Goal: Task Accomplishment & Management: Manage account settings

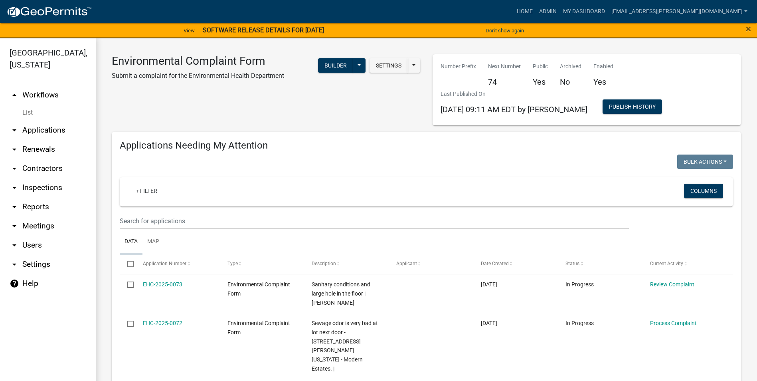
select select "3: 100"
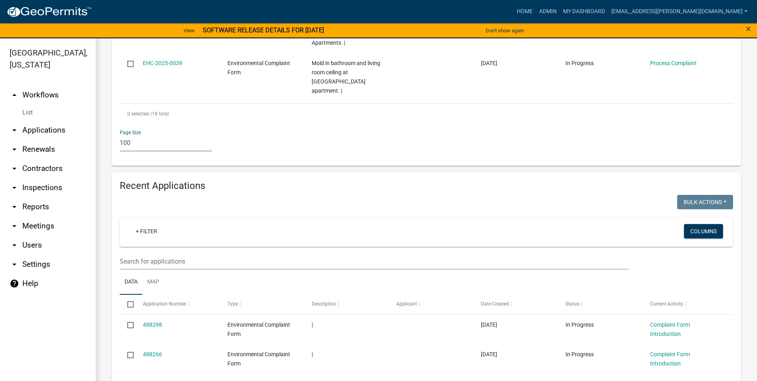
scroll to position [1356, 0]
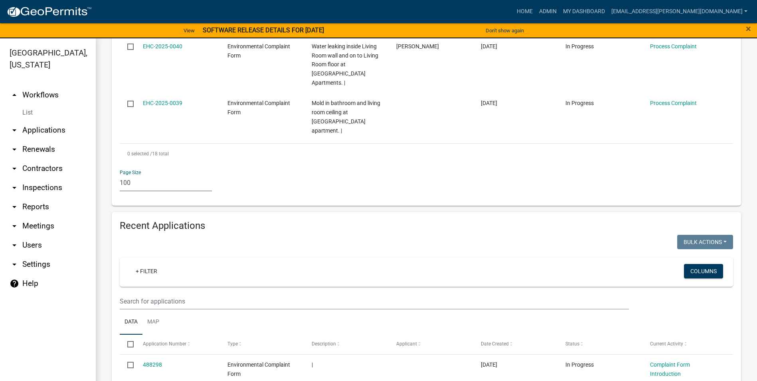
click at [372, 309] on ul "Data Map" at bounding box center [426, 321] width 613 height 25
click at [560, 10] on link "Admin" at bounding box center [548, 11] width 24 height 15
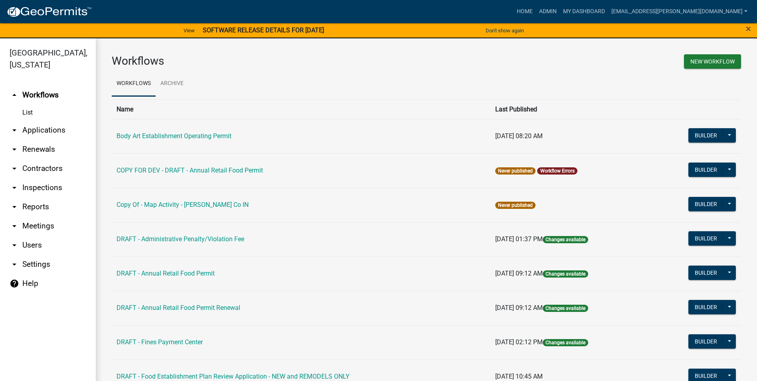
click at [227, 140] on td "Body Art Establishment Operating Permit" at bounding box center [301, 136] width 379 height 34
click at [227, 136] on link "Body Art Establishment Operating Permit" at bounding box center [173, 136] width 115 height 8
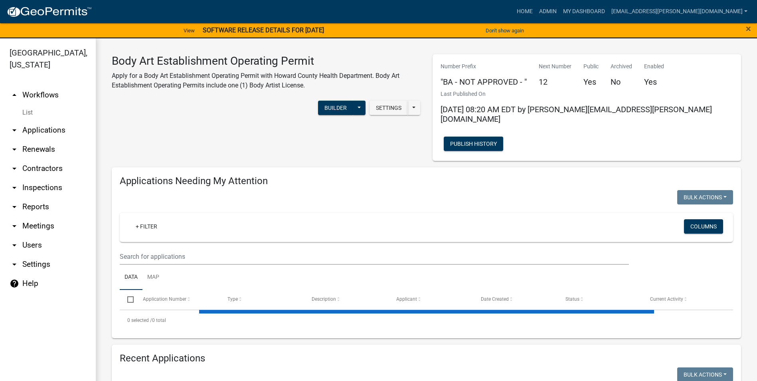
select select "3: 100"
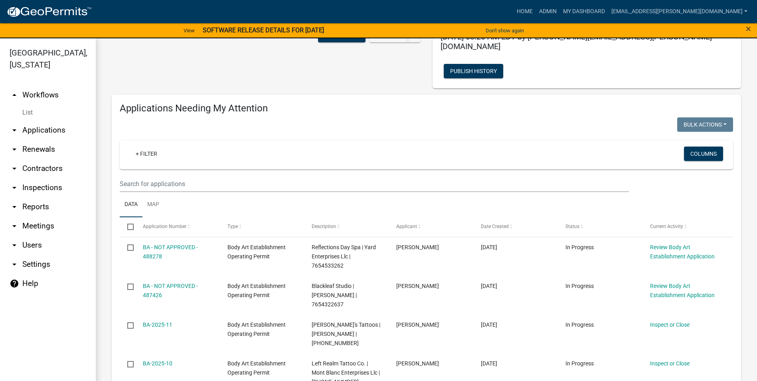
scroll to position [80, 0]
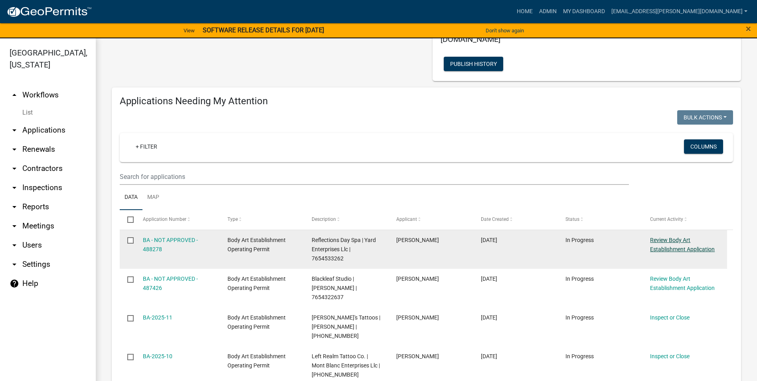
click at [671, 237] on link "Review Body Art Establishment Application" at bounding box center [682, 245] width 65 height 16
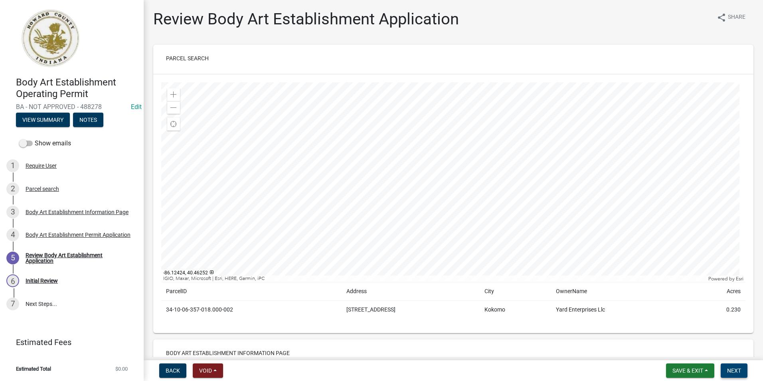
click at [737, 366] on button "Next" at bounding box center [733, 370] width 27 height 14
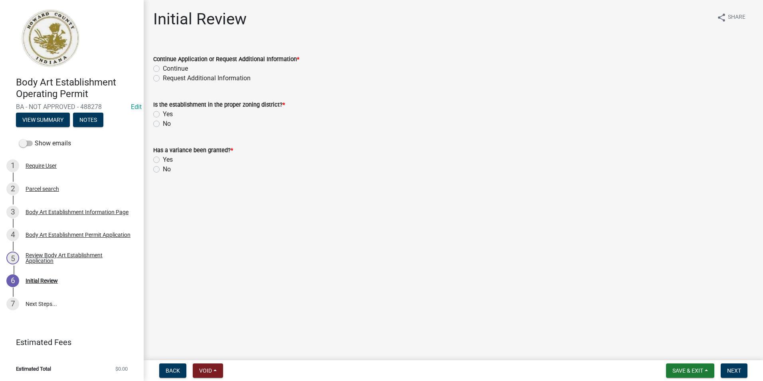
click at [163, 67] on label "Continue" at bounding box center [175, 69] width 25 height 10
click at [163, 67] on input "Continue" at bounding box center [165, 66] width 5 height 5
radio input "true"
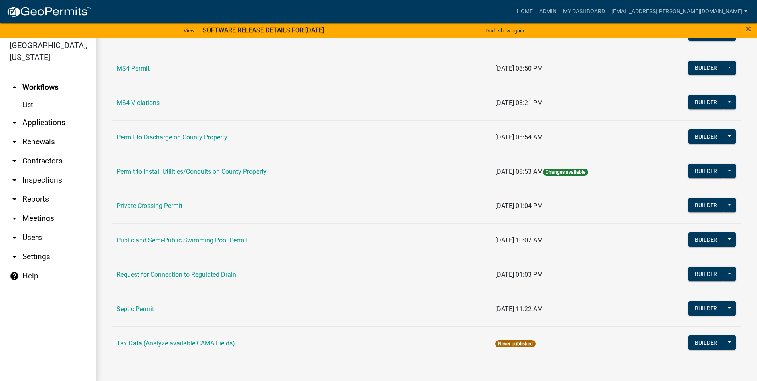
scroll to position [10, 0]
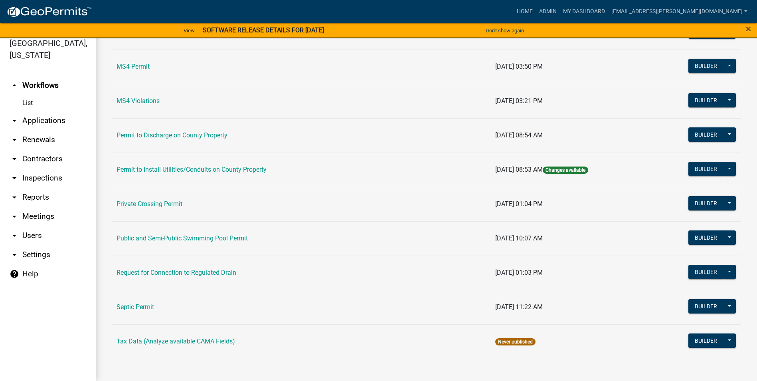
click at [196, 233] on td "Public and Semi-Public Swimming Pool Permit" at bounding box center [301, 238] width 379 height 34
click at [195, 239] on link "Public and Semi-Public Swimming Pool Permit" at bounding box center [181, 238] width 131 height 8
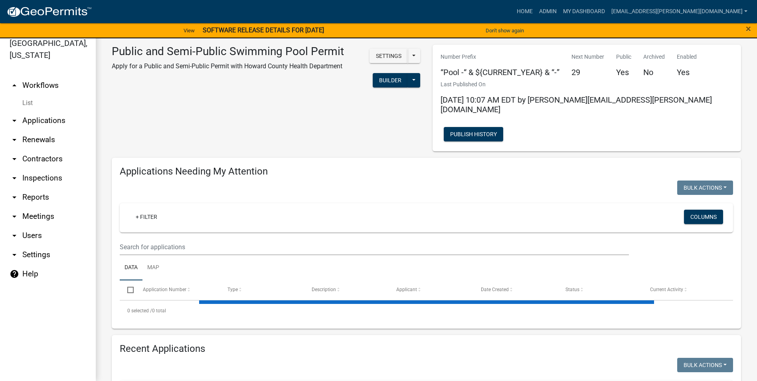
select select "3: 100"
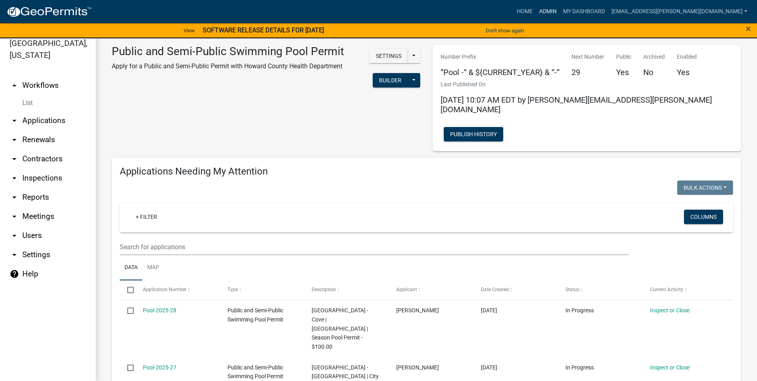
click at [560, 12] on link "Admin" at bounding box center [548, 11] width 24 height 15
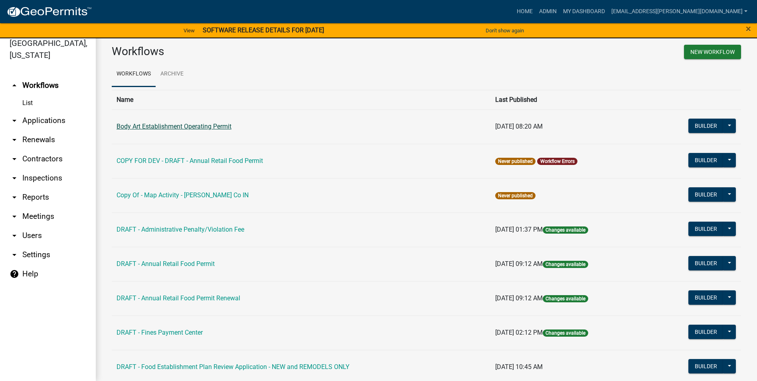
click at [209, 125] on link "Body Art Establishment Operating Permit" at bounding box center [173, 126] width 115 height 8
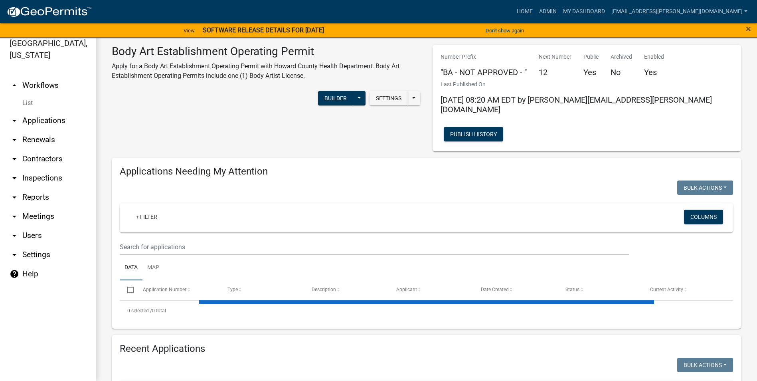
select select "3: 100"
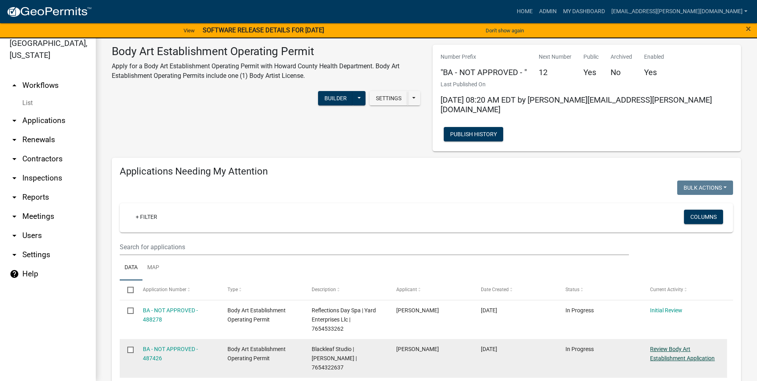
click at [670, 345] on link "Review Body Art Establishment Application" at bounding box center [682, 353] width 65 height 16
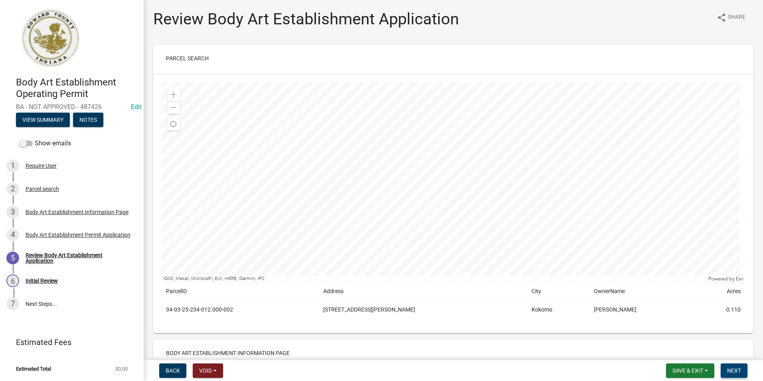
click at [737, 367] on span "Next" at bounding box center [734, 370] width 14 height 6
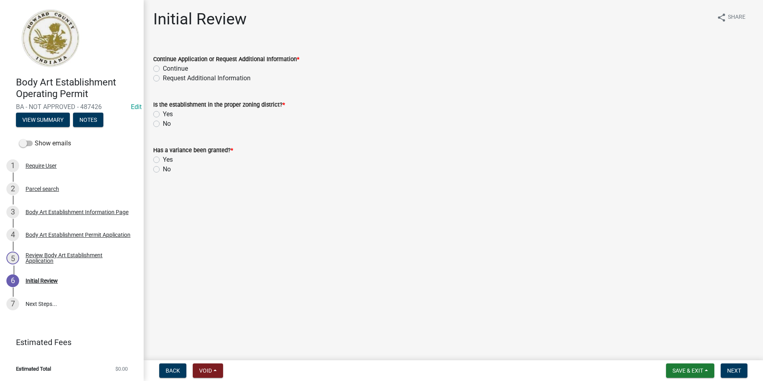
click at [163, 80] on label "Request Additional Information" at bounding box center [207, 78] width 88 height 10
click at [163, 79] on input "Request Additional Information" at bounding box center [165, 75] width 5 height 5
radio input "true"
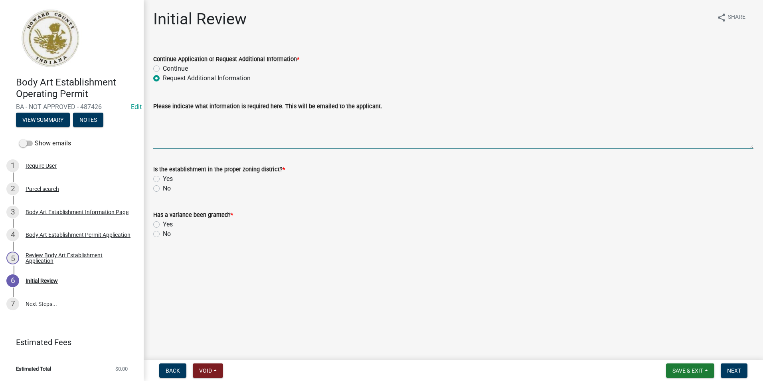
click at [302, 136] on textarea "Please indicate what information is required here. This will be emailed to the …" at bounding box center [453, 129] width 600 height 37
drag, startPoint x: 349, startPoint y: 117, endPoint x: 282, endPoint y: 118, distance: 67.4
click at [282, 118] on textarea "Please reach out to planning commission for a variance regarding the parlor" at bounding box center [453, 129] width 600 height 37
click at [323, 116] on textarea "Please reach out to planning commission for the parlor" at bounding box center [453, 129] width 600 height 37
type textarea "Please reach out to planning commission for the parlor variance to be properly …"
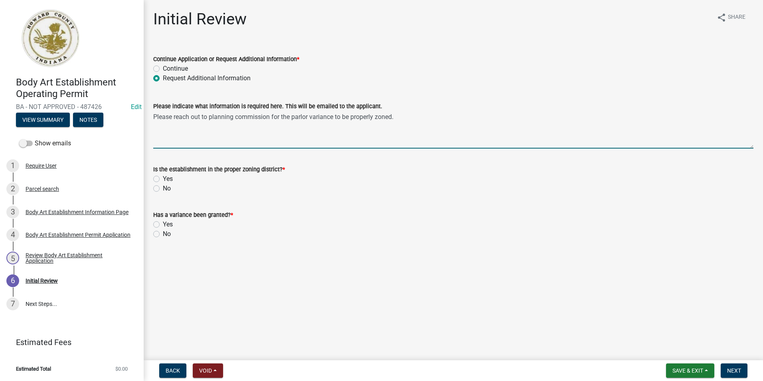
click at [163, 188] on label "No" at bounding box center [167, 188] width 8 height 10
click at [163, 188] on input "No" at bounding box center [165, 185] width 5 height 5
radio input "true"
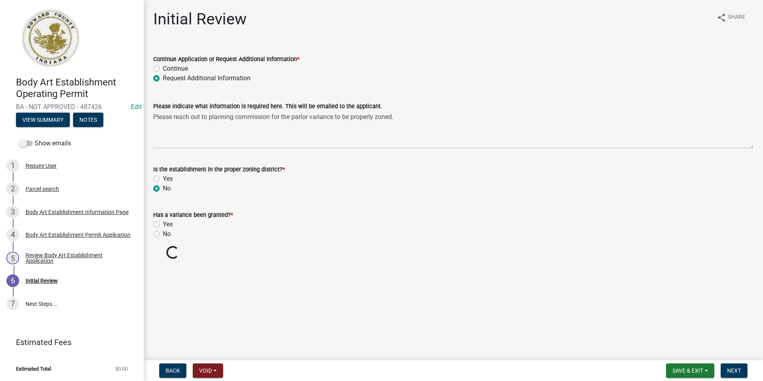
click at [163, 235] on label "No" at bounding box center [167, 234] width 8 height 10
click at [163, 234] on input "No" at bounding box center [165, 231] width 5 height 5
radio input "true"
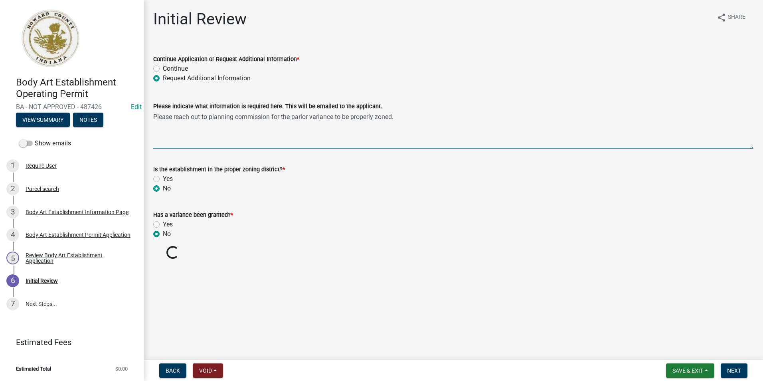
click at [408, 124] on textarea "Please reach out to planning commission for the parlor variance to be properly …" at bounding box center [453, 129] width 600 height 37
drag, startPoint x: 310, startPoint y: 117, endPoint x: 292, endPoint y: 117, distance: 17.5
click at [292, 117] on textarea "Please reach out to planning commission for the parlor variance to be properly …" at bounding box center [453, 129] width 600 height 37
click at [375, 118] on textarea "Please reach out to planning commission for the variance to be properly zoned. …" at bounding box center [453, 129] width 600 height 37
drag, startPoint x: 318, startPoint y: 133, endPoint x: 158, endPoint y: 112, distance: 161.4
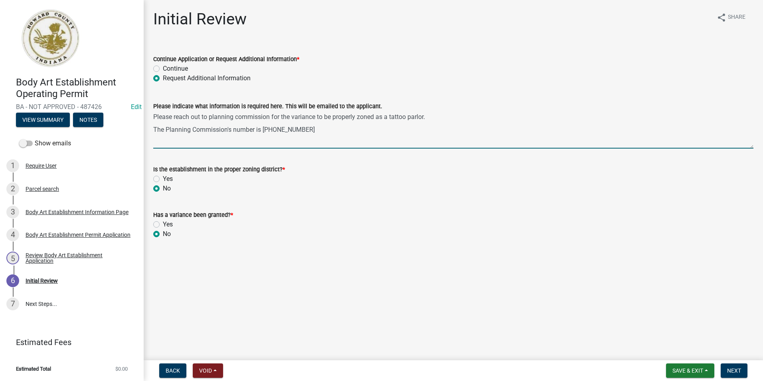
click at [158, 112] on textarea "Please reach out to planning commission for the variance to be properly zoned a…" at bounding box center [453, 129] width 600 height 37
click at [296, 126] on textarea "Please reach out to planning commission for the variance to be properly zoned a…" at bounding box center [453, 129] width 600 height 37
drag, startPoint x: 318, startPoint y: 133, endPoint x: 119, endPoint y: 105, distance: 201.0
click at [119, 105] on div "Body Art Establishment Operating Permit BA - NOT APPROVED - 487426 Edit View Su…" at bounding box center [381, 190] width 763 height 381
type textarea "Please reach out to planning commission for the variance to be properly zoned a…"
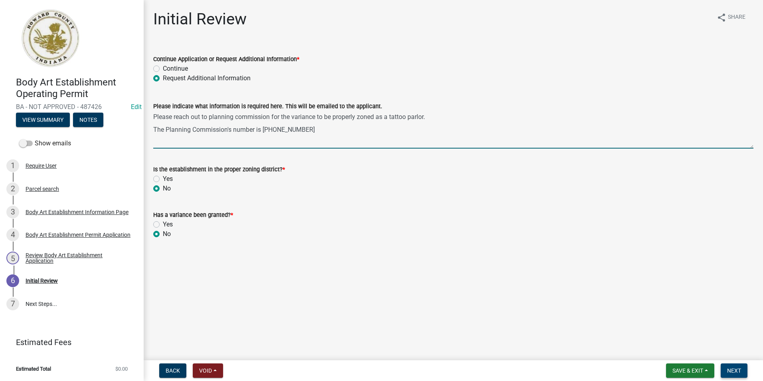
click at [730, 365] on button "Next" at bounding box center [733, 370] width 27 height 14
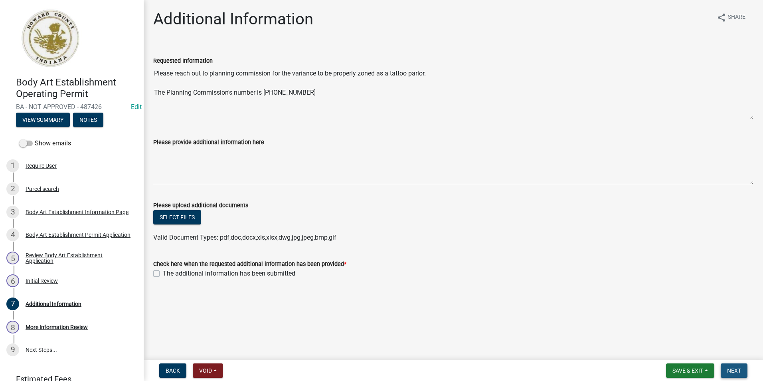
click at [732, 367] on span "Next" at bounding box center [734, 370] width 14 height 6
click at [163, 274] on label "The additional information has been submitted" at bounding box center [229, 273] width 132 height 10
click at [163, 274] on input "The additional information has been submitted" at bounding box center [165, 270] width 5 height 5
click at [163, 272] on label "The additional information has been submitted" at bounding box center [229, 273] width 132 height 10
click at [163, 272] on input "The additional information has been submitted" at bounding box center [165, 270] width 5 height 5
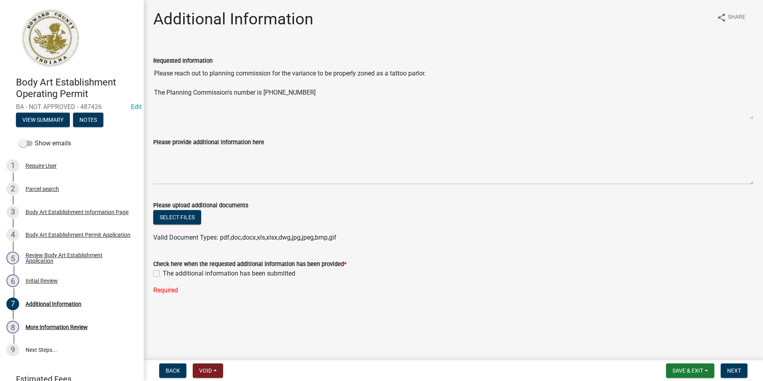
click at [163, 273] on label "The additional information has been submitted" at bounding box center [229, 273] width 132 height 10
click at [163, 273] on input "The additional information has been submitted" at bounding box center [165, 270] width 5 height 5
click at [152, 272] on div "Check here when the requested additional information has been provided * The ad…" at bounding box center [453, 263] width 612 height 29
click at [163, 273] on label "The additional information has been submitted" at bounding box center [229, 273] width 132 height 10
click at [163, 273] on input "The additional information has been submitted" at bounding box center [165, 270] width 5 height 5
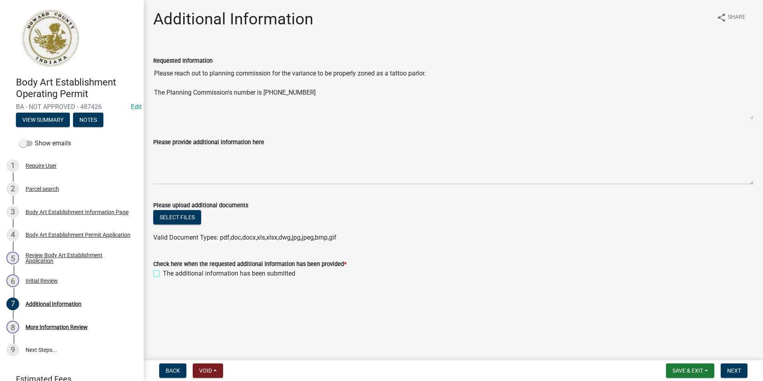
checkbox input "false"
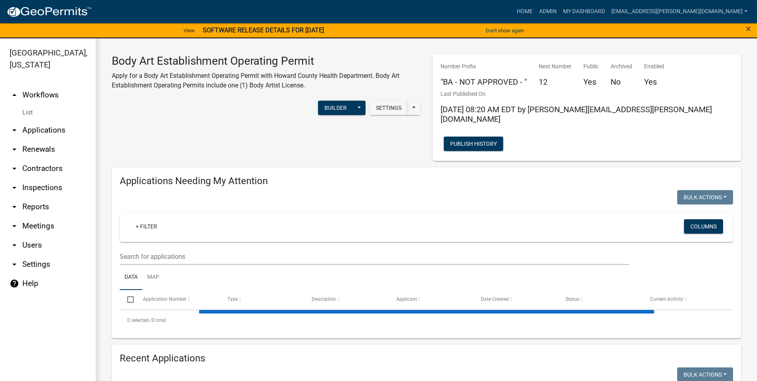
select select "3: 100"
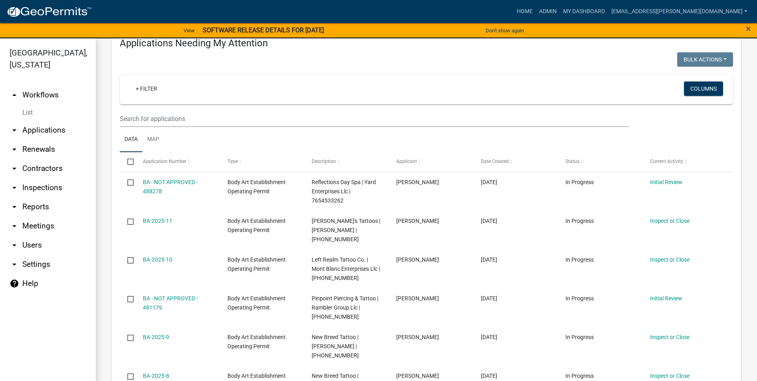
scroll to position [160, 0]
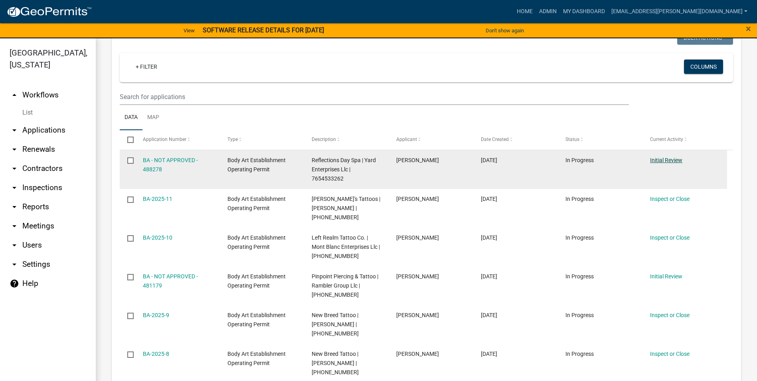
click at [672, 157] on link "Initial Review" at bounding box center [666, 160] width 32 height 6
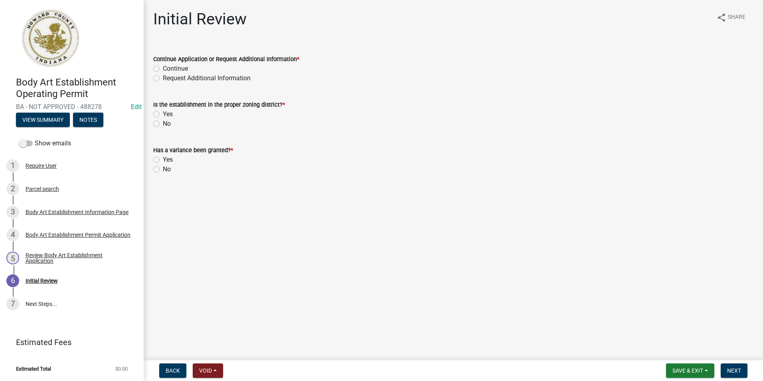
click at [163, 69] on label "Continue" at bounding box center [175, 69] width 25 height 10
click at [163, 69] on input "Continue" at bounding box center [165, 66] width 5 height 5
radio input "true"
click at [163, 114] on label "Yes" at bounding box center [168, 114] width 10 height 10
click at [163, 114] on input "Yes" at bounding box center [165, 111] width 5 height 5
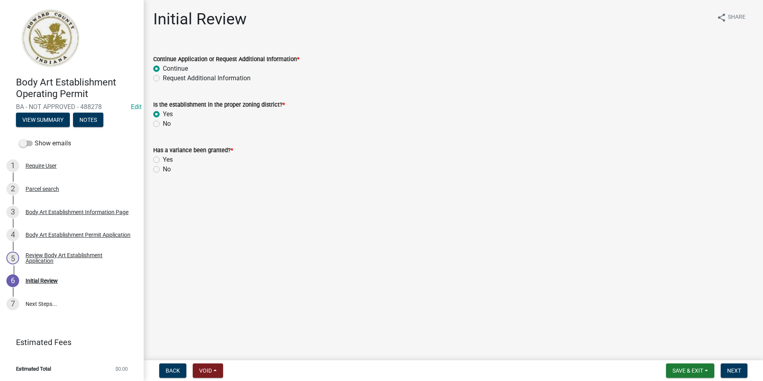
radio input "true"
click at [733, 373] on span "Next" at bounding box center [734, 370] width 14 height 6
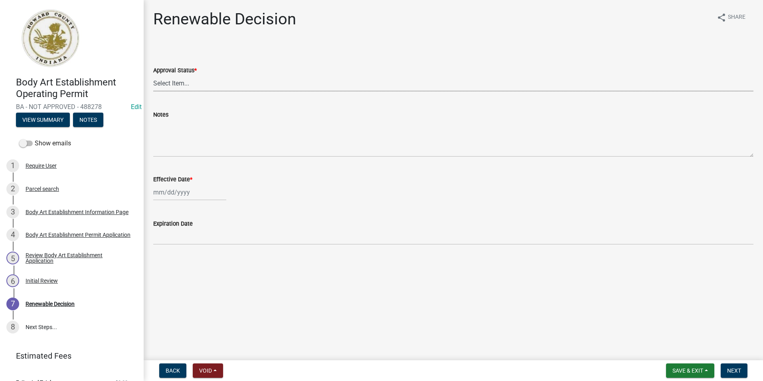
click at [173, 85] on select "Select Item... Approved Denied" at bounding box center [453, 83] width 600 height 16
click at [153, 75] on select "Select Item... Approved Denied" at bounding box center [453, 83] width 600 height 16
select select "6cfd4193-1f57-4c7e-a5e5-f68c9e85a162"
click at [184, 190] on div at bounding box center [189, 192] width 73 height 16
select select "10"
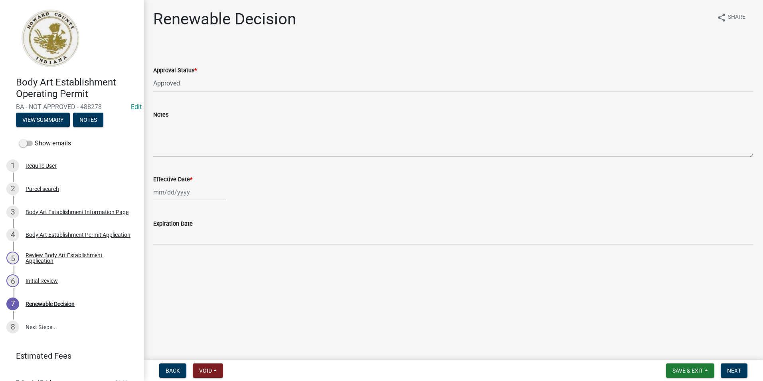
select select "2025"
click at [162, 249] on div "6" at bounding box center [161, 247] width 13 height 13
type input "[DATE]"
click at [736, 369] on span "Next" at bounding box center [734, 370] width 14 height 6
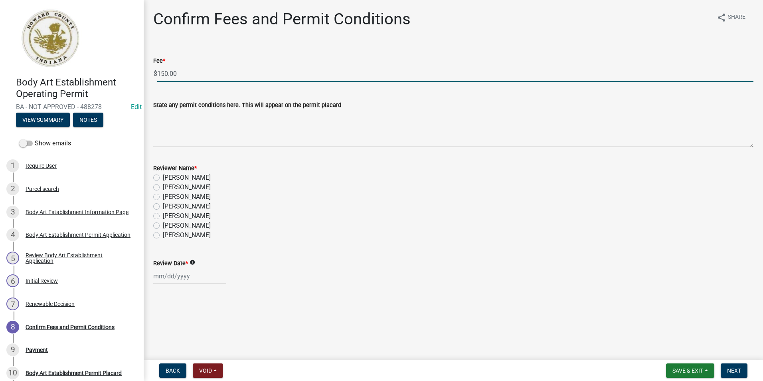
drag, startPoint x: 110, startPoint y: 77, endPoint x: 104, endPoint y: 77, distance: 6.4
click at [104, 77] on div "Body Art Establishment Operating Permit BA - NOT APPROVED - 488278 Edit View Su…" at bounding box center [381, 190] width 763 height 381
type input "0.00"
click at [163, 236] on label "[PERSON_NAME]" at bounding box center [187, 235] width 48 height 10
click at [163, 235] on input "[PERSON_NAME]" at bounding box center [165, 232] width 5 height 5
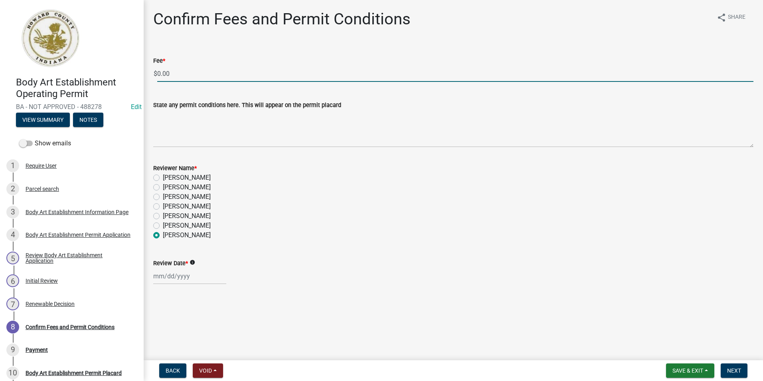
radio input "true"
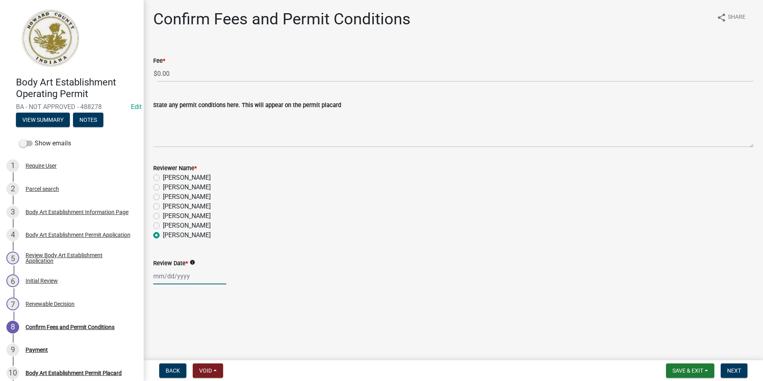
click at [169, 276] on div at bounding box center [189, 276] width 73 height 16
select select "10"
select select "2025"
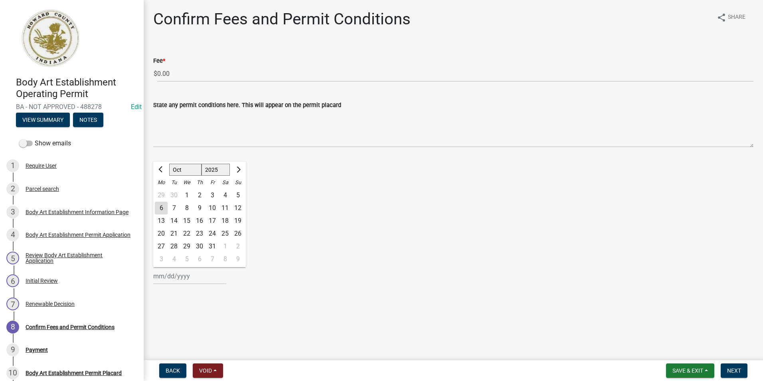
click at [164, 208] on div "6" at bounding box center [161, 207] width 13 height 13
type input "[DATE]"
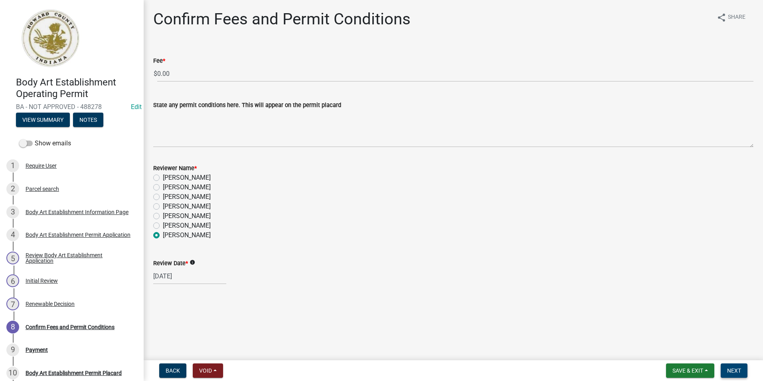
click at [736, 372] on span "Next" at bounding box center [734, 370] width 14 height 6
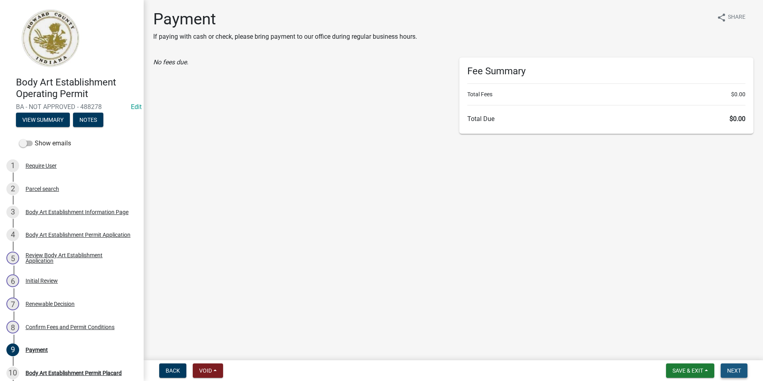
click at [734, 369] on span "Next" at bounding box center [734, 370] width 14 height 6
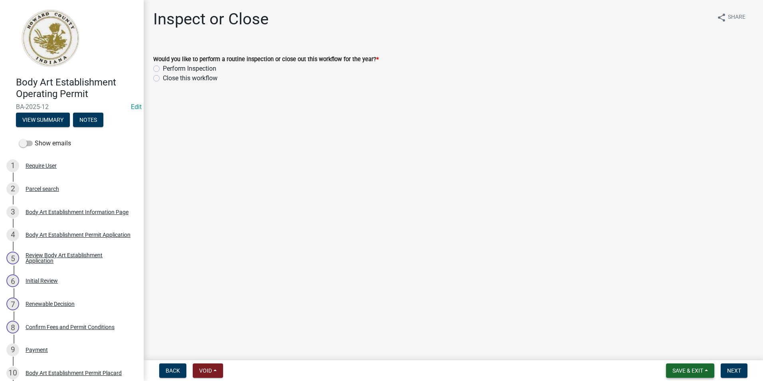
click at [673, 368] on span "Save & Exit" at bounding box center [687, 370] width 31 height 6
click at [673, 347] on button "Save & Exit" at bounding box center [682, 349] width 64 height 19
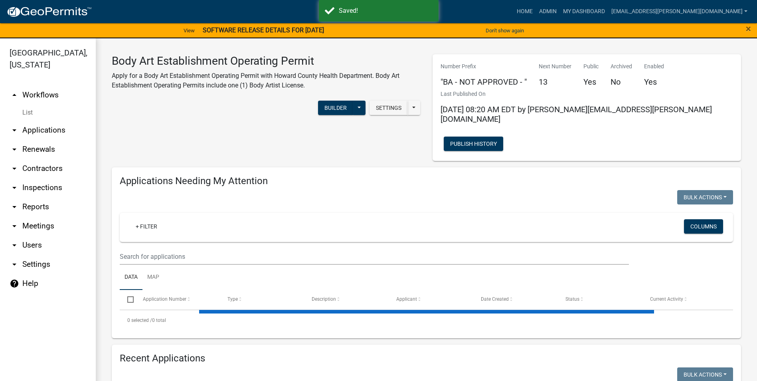
select select "3: 100"
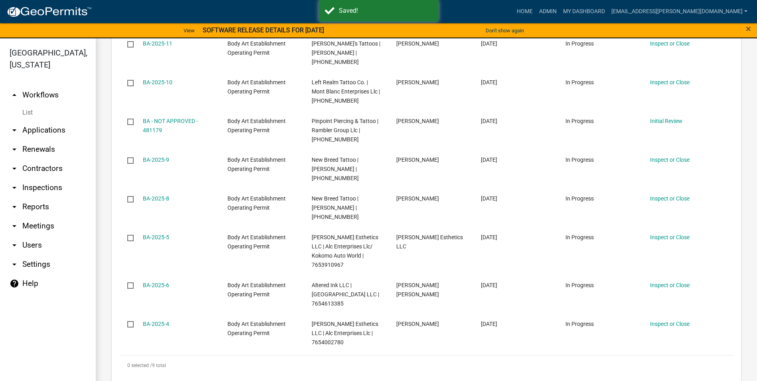
scroll to position [319, 0]
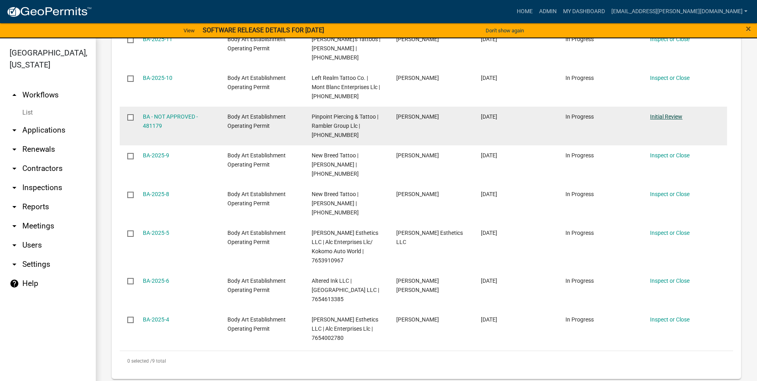
click at [659, 113] on link "Initial Review" at bounding box center [666, 116] width 32 height 6
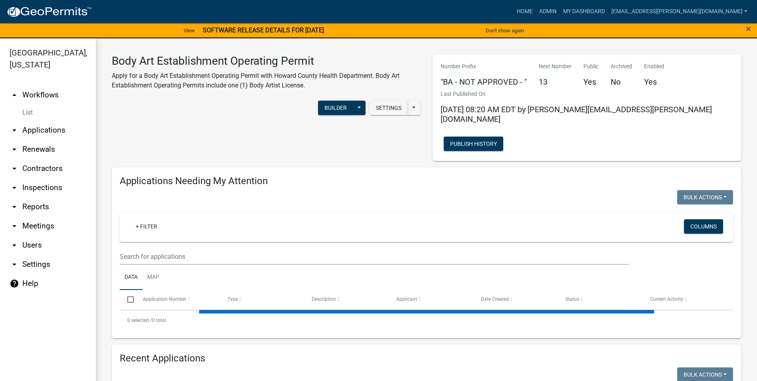
select select "3: 100"
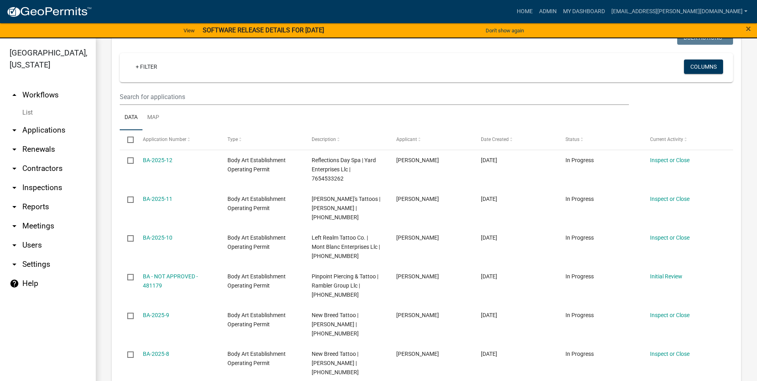
scroll to position [199, 0]
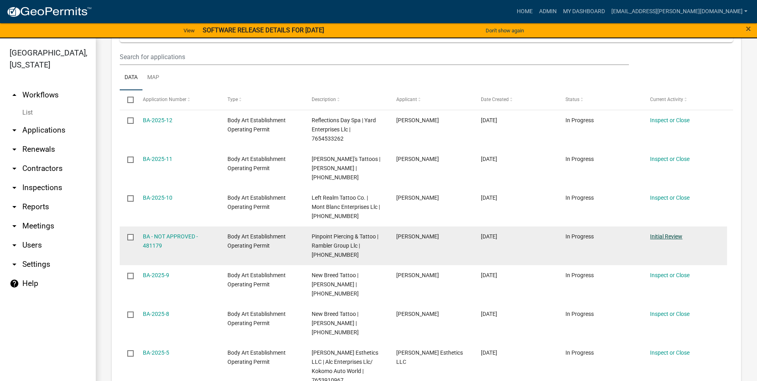
click at [660, 233] on link "Initial Review" at bounding box center [666, 236] width 32 height 6
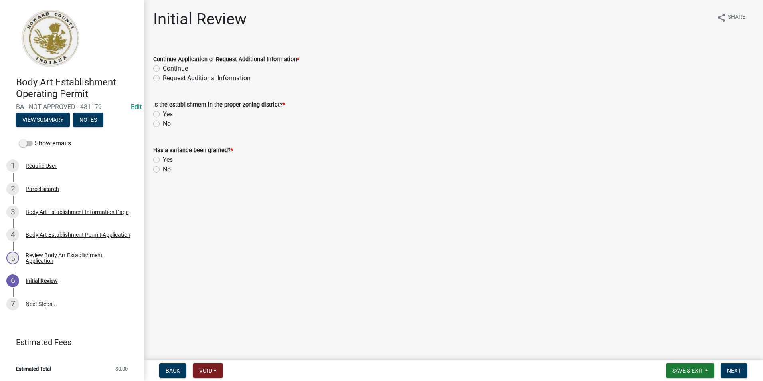
click at [163, 78] on label "Request Additional Information" at bounding box center [207, 78] width 88 height 10
click at [163, 78] on input "Request Additional Information" at bounding box center [165, 75] width 5 height 5
radio input "true"
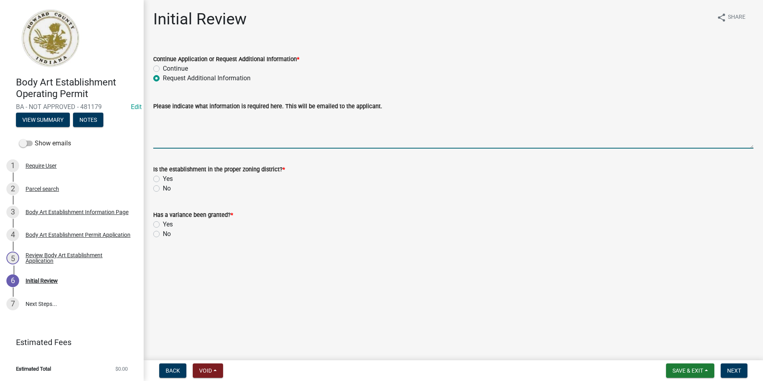
click at [189, 130] on textarea "Please indicate what information is required here. This will be emailed to the …" at bounding box center [453, 129] width 600 height 37
paste textarea "Please reach out to planning commission for the variance to be properly zoned a…"
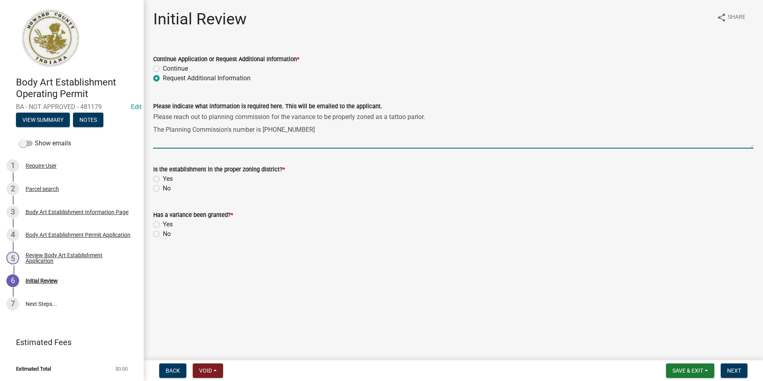
type textarea "Please reach out to planning commission for the variance to be properly zoned a…"
click at [163, 187] on label "No" at bounding box center [167, 188] width 8 height 10
click at [163, 187] on input "No" at bounding box center [165, 185] width 5 height 5
radio input "true"
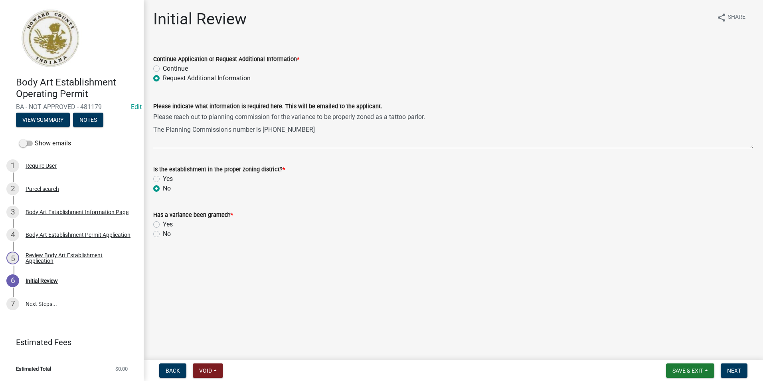
click at [163, 233] on label "No" at bounding box center [167, 234] width 8 height 10
click at [163, 233] on input "No" at bounding box center [165, 231] width 5 height 5
radio input "true"
click at [734, 366] on button "Next" at bounding box center [733, 370] width 27 height 14
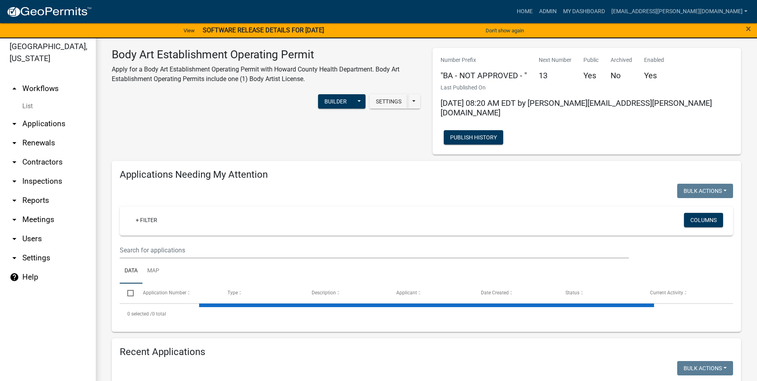
scroll to position [10, 0]
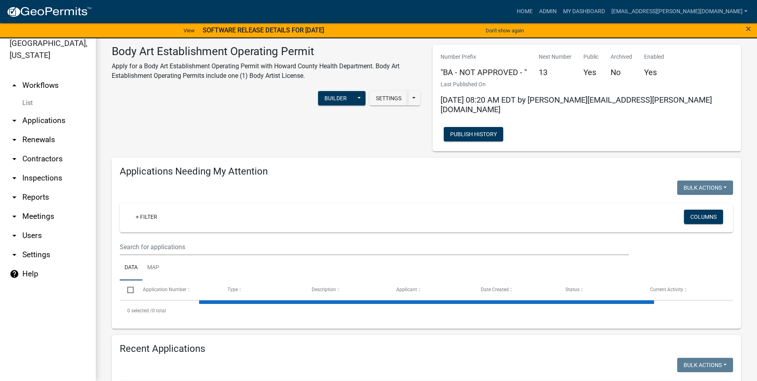
select select "3: 100"
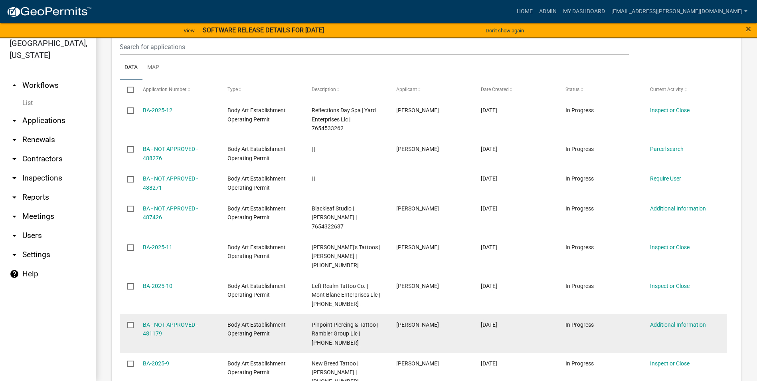
scroll to position [678, 0]
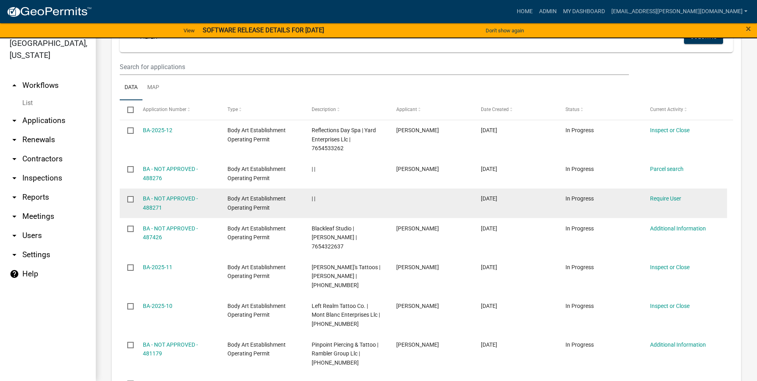
click at [131, 196] on input "checkbox" at bounding box center [129, 198] width 5 height 5
checkbox input "true"
drag, startPoint x: 130, startPoint y: 170, endPoint x: 357, endPoint y: 173, distance: 227.0
click at [357, 194] on div "| |" at bounding box center [346, 198] width 69 height 9
drag, startPoint x: 168, startPoint y: 171, endPoint x: 158, endPoint y: 174, distance: 10.6
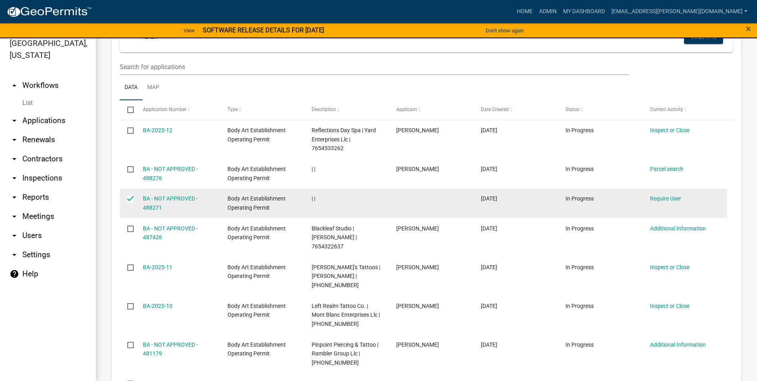
click at [158, 194] on div "BA - NOT APPROVED - 488271" at bounding box center [177, 203] width 69 height 18
click at [661, 195] on link "Require User" at bounding box center [665, 198] width 31 height 6
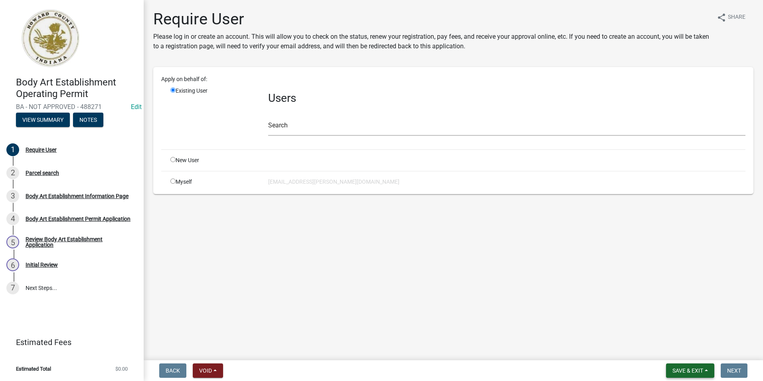
click at [702, 368] on span "Save & Exit" at bounding box center [687, 370] width 31 height 6
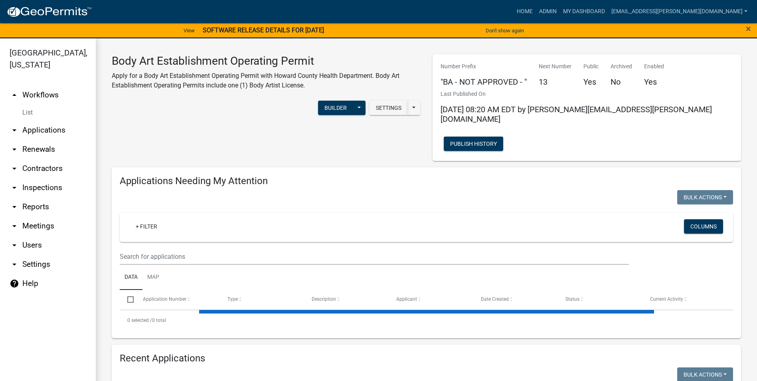
select select "3: 100"
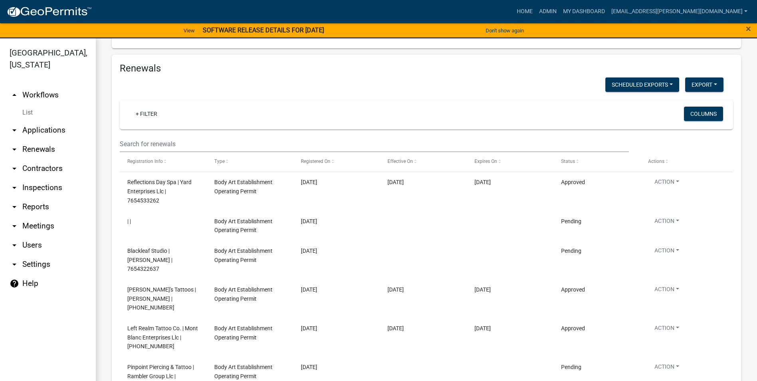
scroll to position [1356, 0]
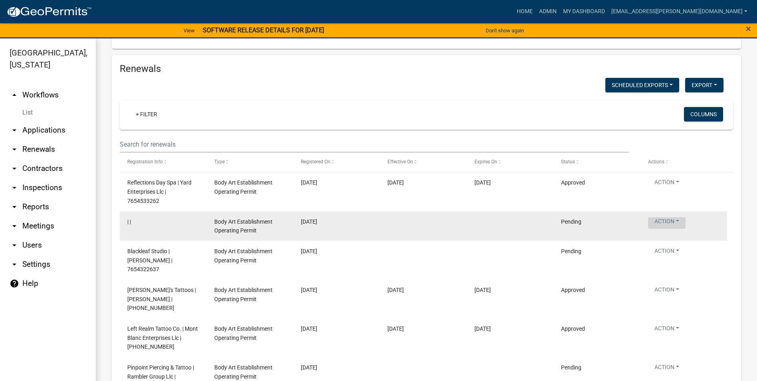
click at [679, 217] on button "Action" at bounding box center [666, 223] width 37 height 12
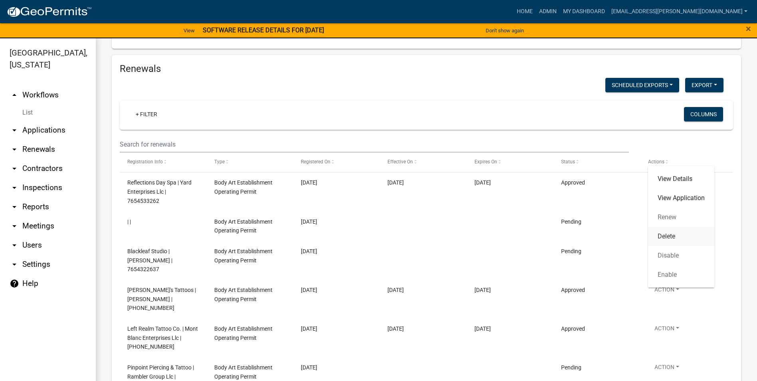
click at [686, 237] on link "Delete" at bounding box center [681, 236] width 66 height 19
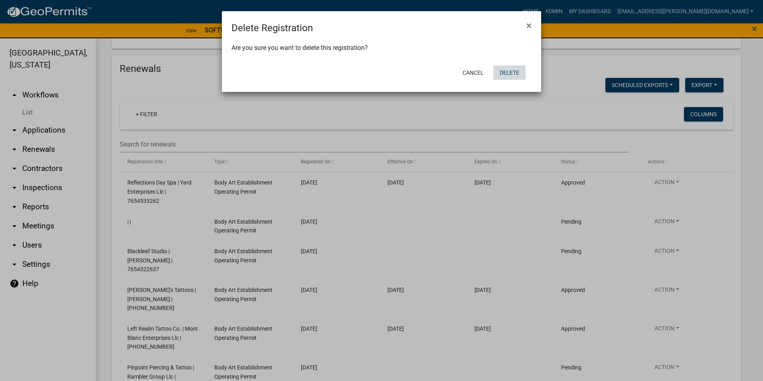
click at [512, 72] on button "Delete" at bounding box center [509, 72] width 32 height 14
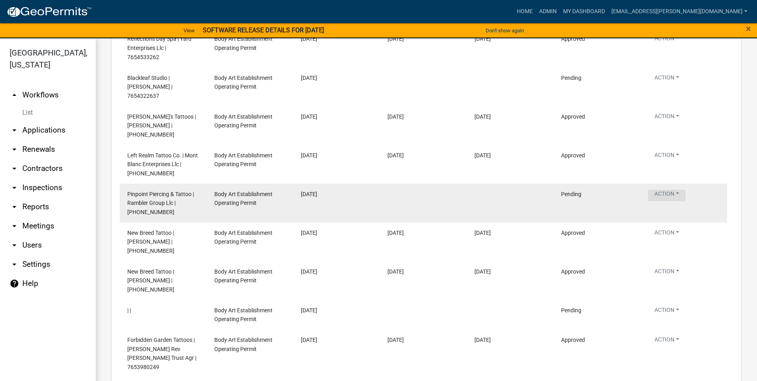
scroll to position [1506, 0]
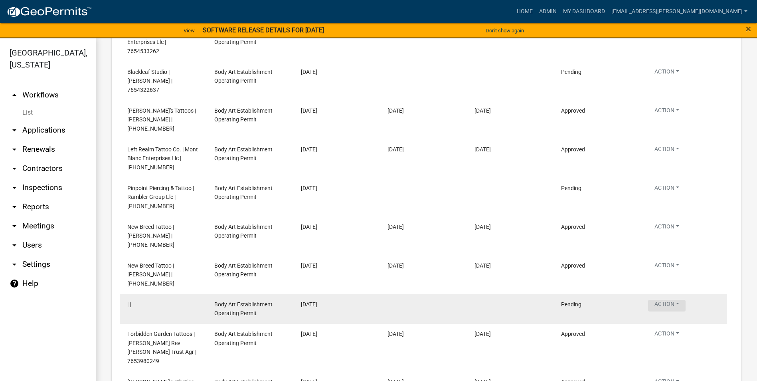
click at [684, 300] on button "Action" at bounding box center [666, 306] width 37 height 12
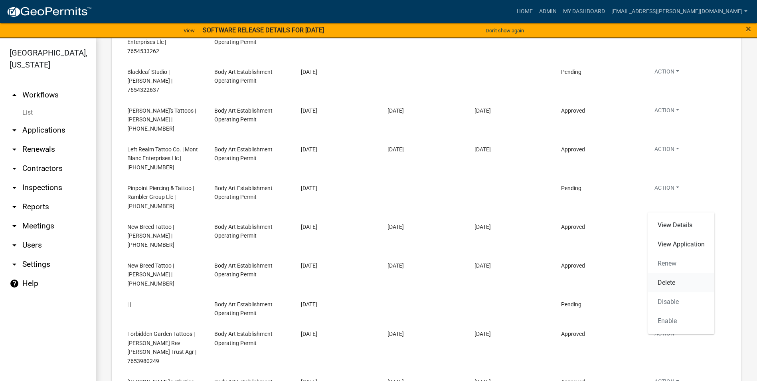
click at [676, 280] on link "Delete" at bounding box center [681, 282] width 66 height 19
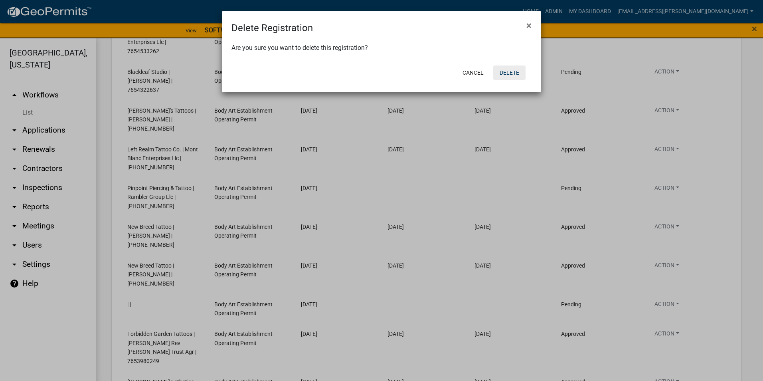
click at [514, 72] on button "Delete" at bounding box center [509, 72] width 32 height 14
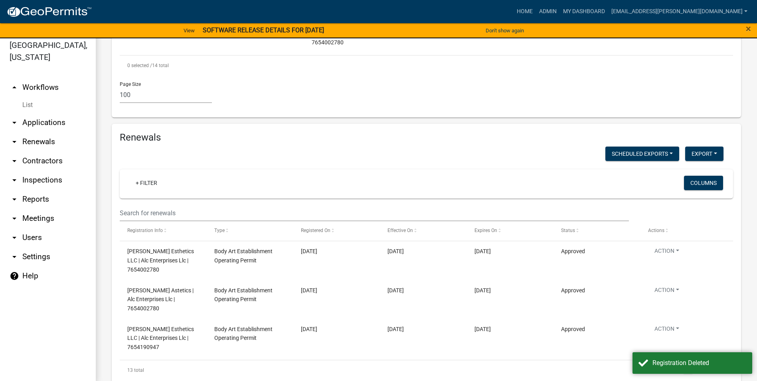
scroll to position [10, 0]
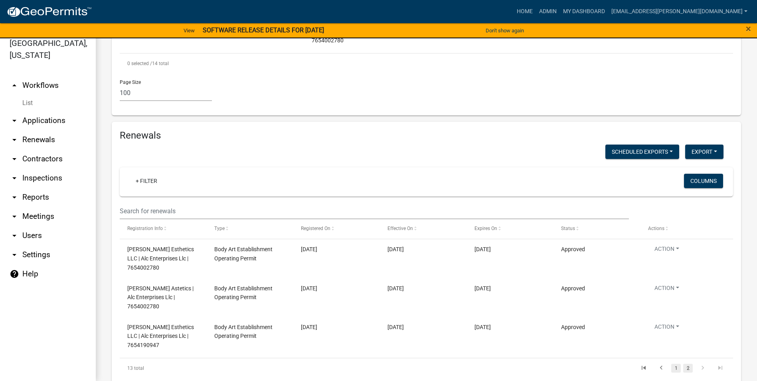
click at [671, 363] on link "1" at bounding box center [676, 367] width 10 height 9
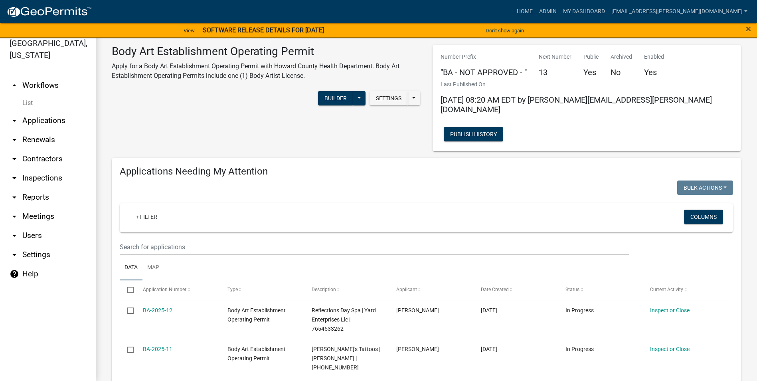
click at [22, 14] on img at bounding box center [48, 12] width 85 height 12
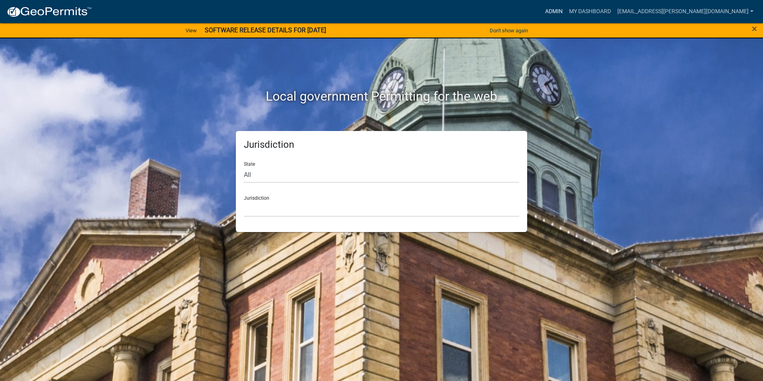
click at [566, 9] on link "Admin" at bounding box center [554, 11] width 24 height 15
